Goal: Information Seeking & Learning: Learn about a topic

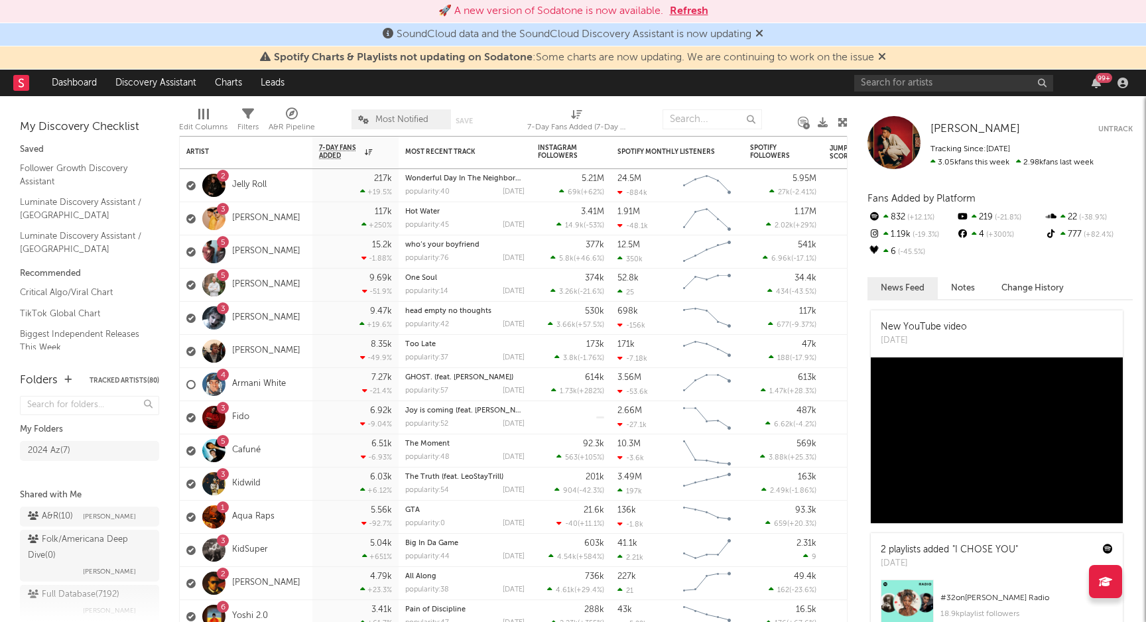
click at [688, 12] on button "Refresh" at bounding box center [689, 11] width 38 height 16
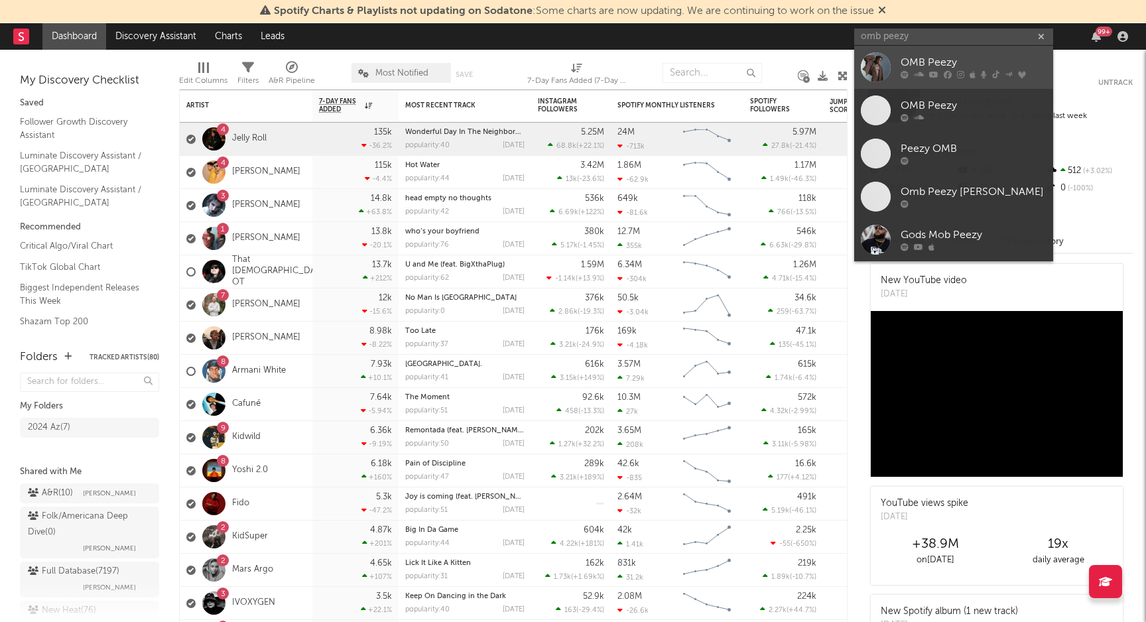
type input "omb peezy"
click at [951, 57] on div "OMB Peezy" at bounding box center [973, 63] width 146 height 16
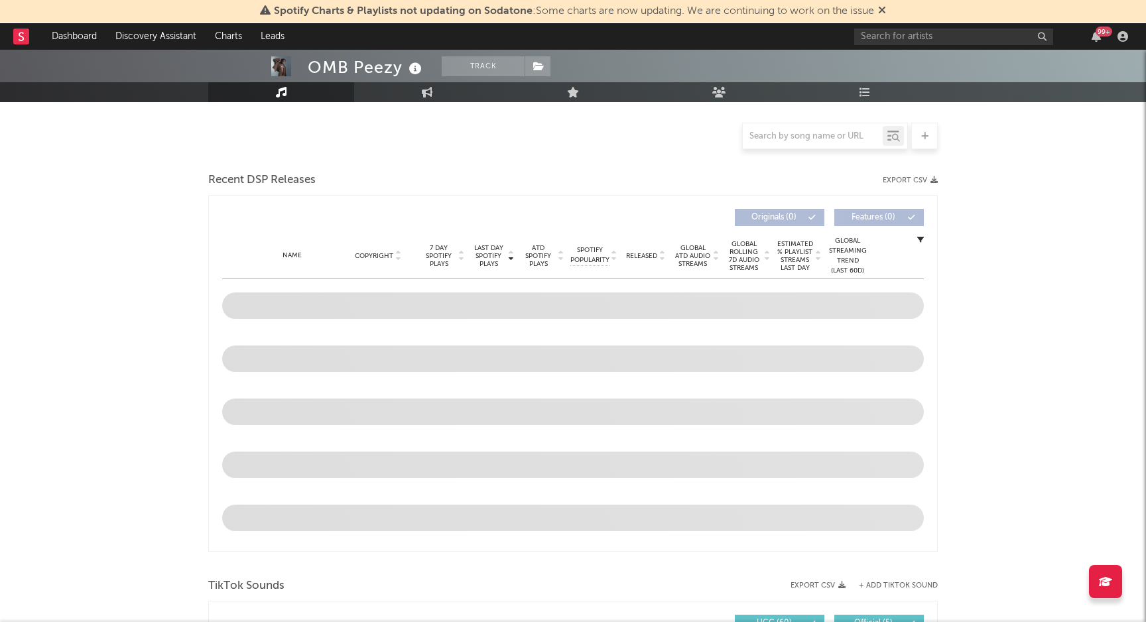
select select "6m"
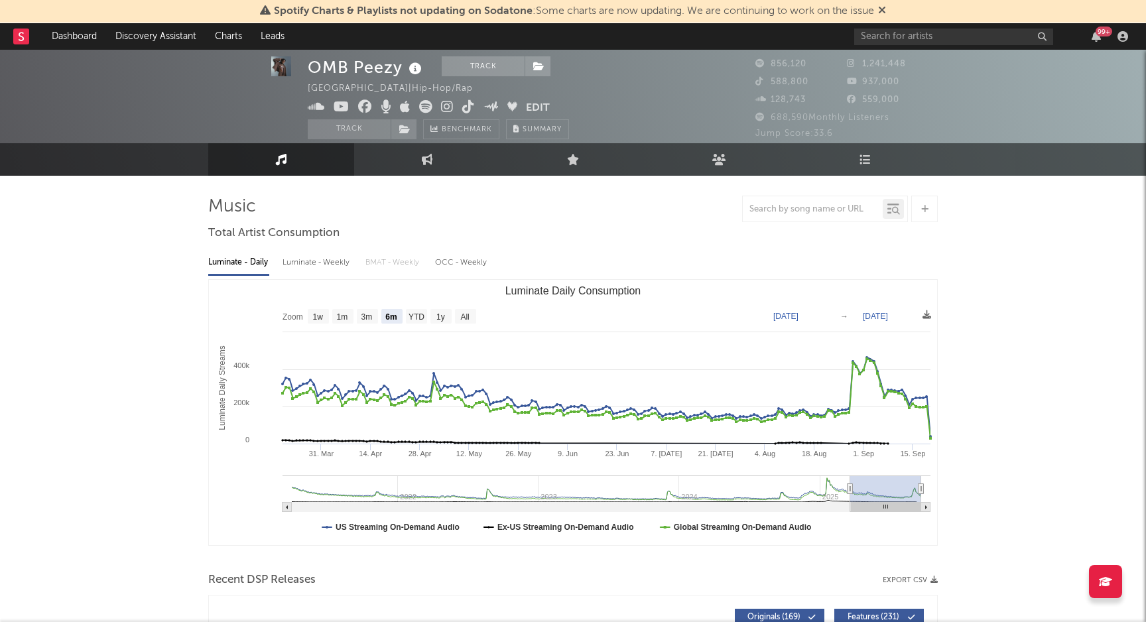
scroll to position [9, 0]
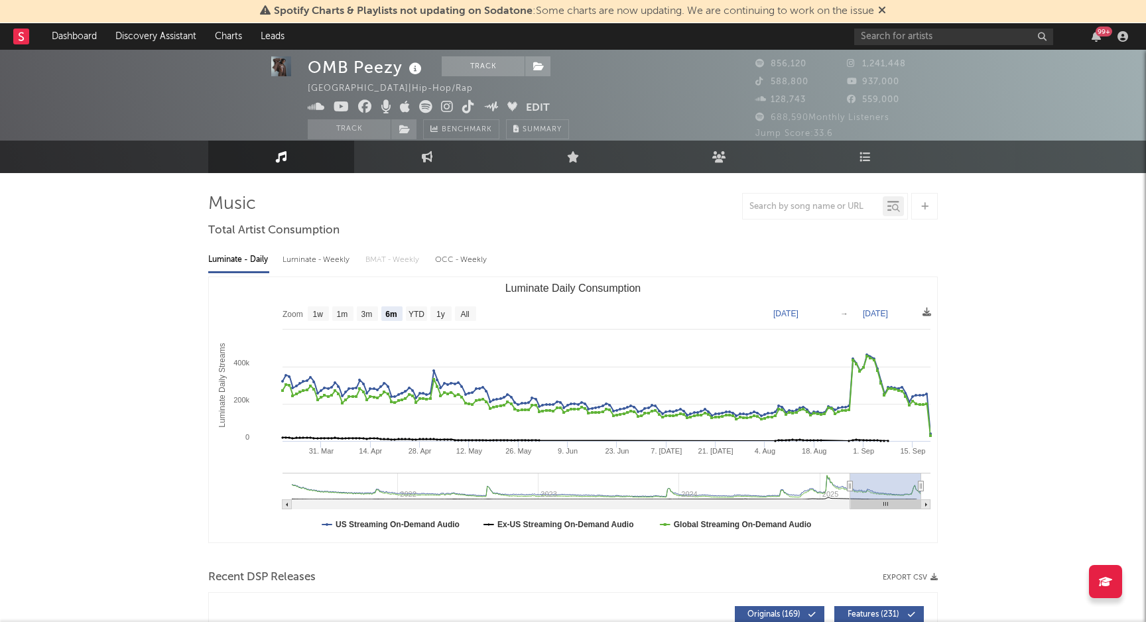
click at [304, 255] on div "Luminate - Weekly" at bounding box center [317, 260] width 70 height 23
select select "6m"
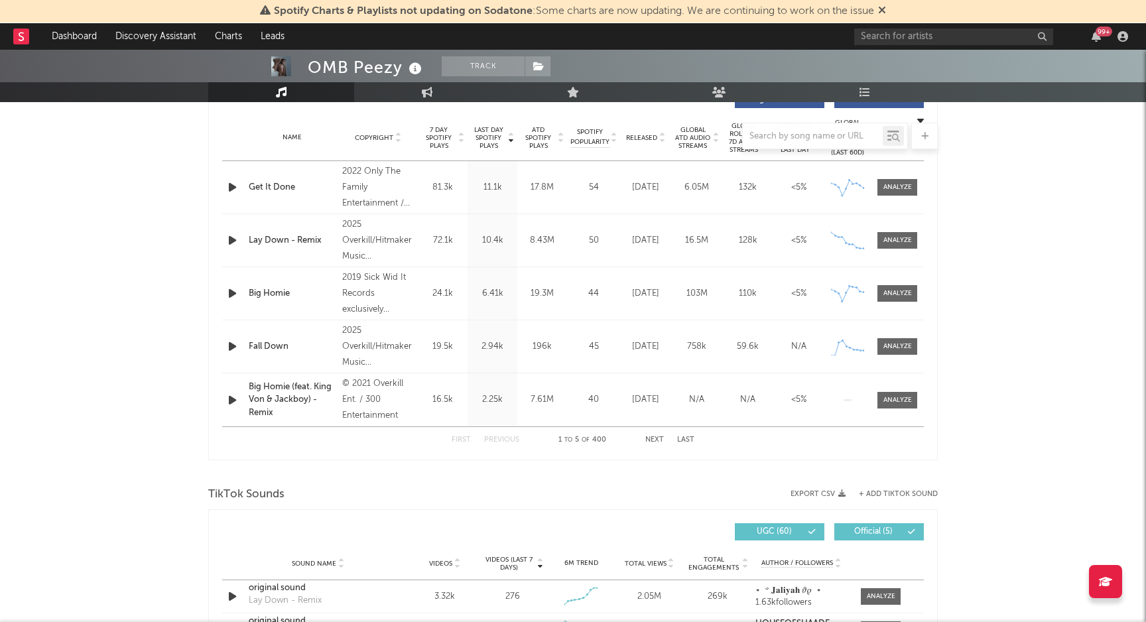
scroll to position [0, 0]
